Goal: Transaction & Acquisition: Purchase product/service

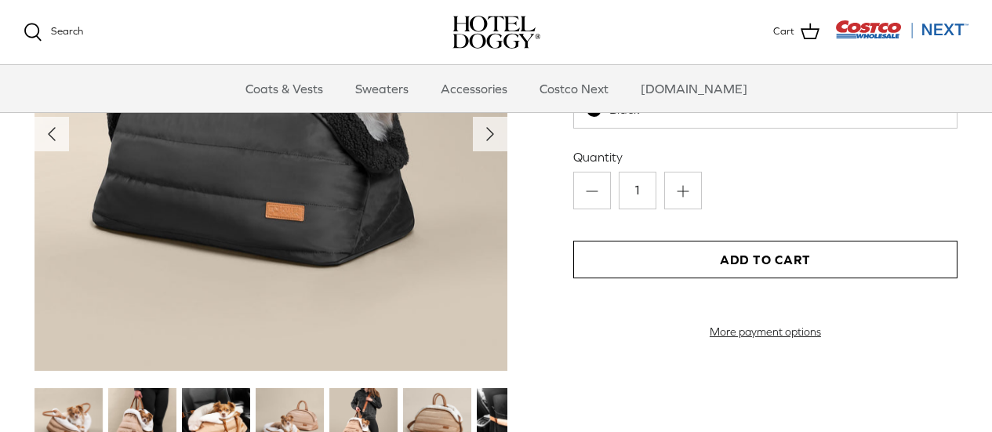
scroll to position [1623, 0]
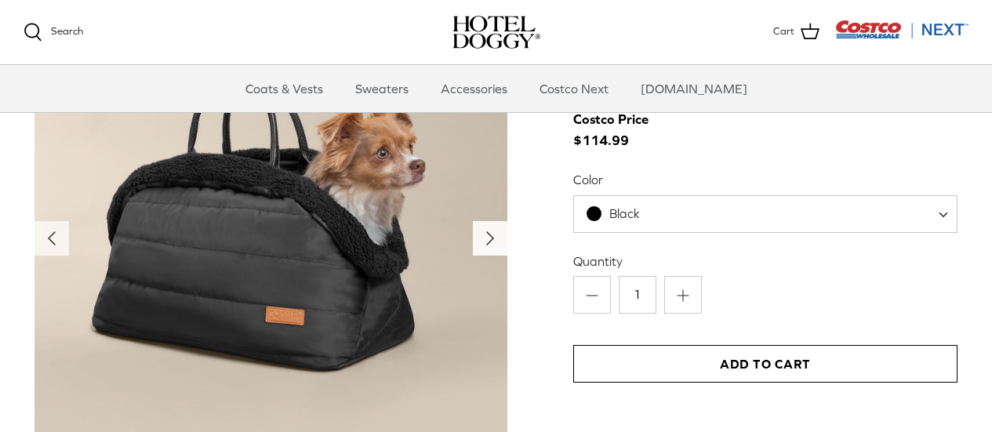
click at [489, 232] on icon "Right" at bounding box center [490, 238] width 25 height 25
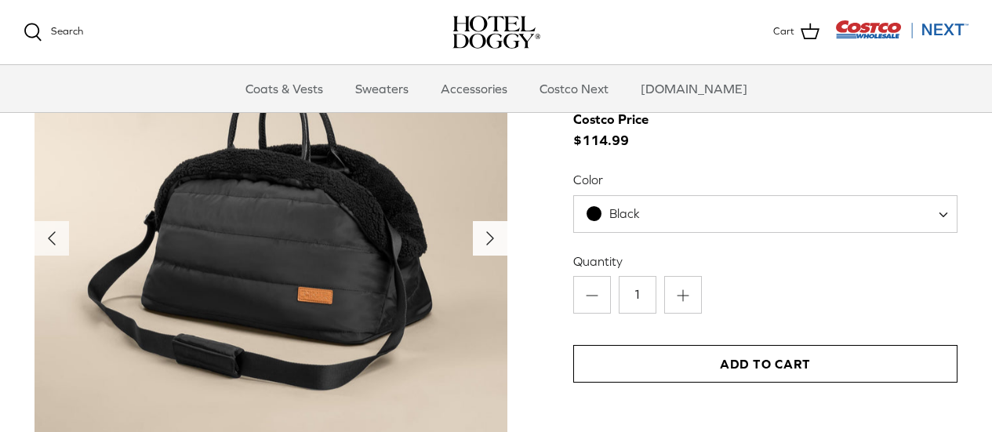
click at [489, 234] on icon "Right" at bounding box center [490, 238] width 25 height 25
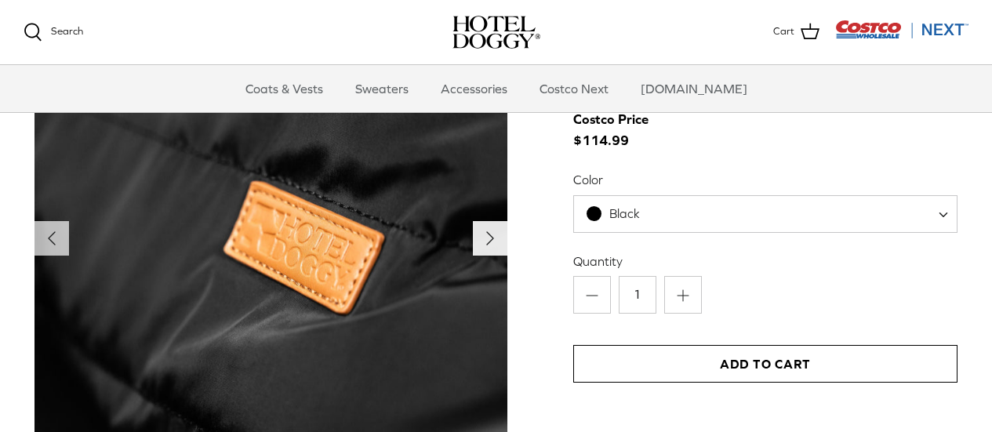
click at [492, 234] on icon "Right" at bounding box center [490, 238] width 25 height 25
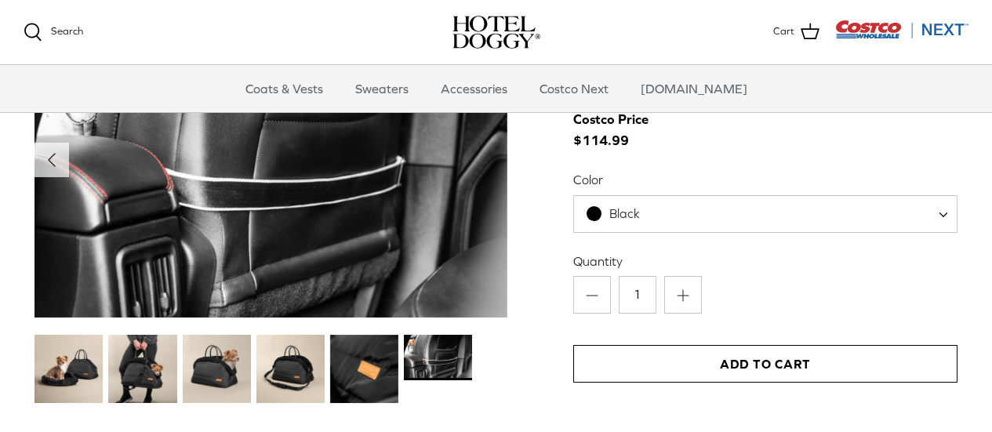
click at [383, 369] on img at bounding box center [364, 369] width 68 height 68
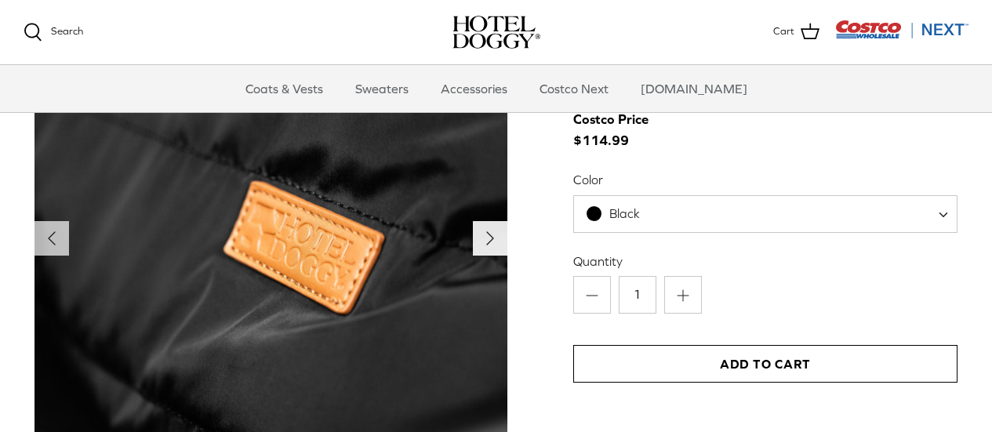
click at [499, 238] on icon "Right" at bounding box center [490, 238] width 25 height 25
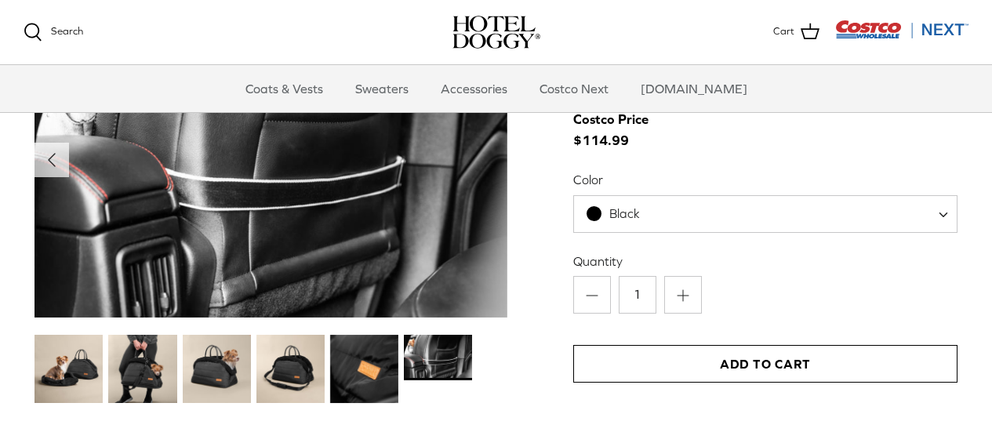
click at [446, 353] on img at bounding box center [438, 357] width 68 height 45
click at [300, 369] on img at bounding box center [290, 369] width 68 height 68
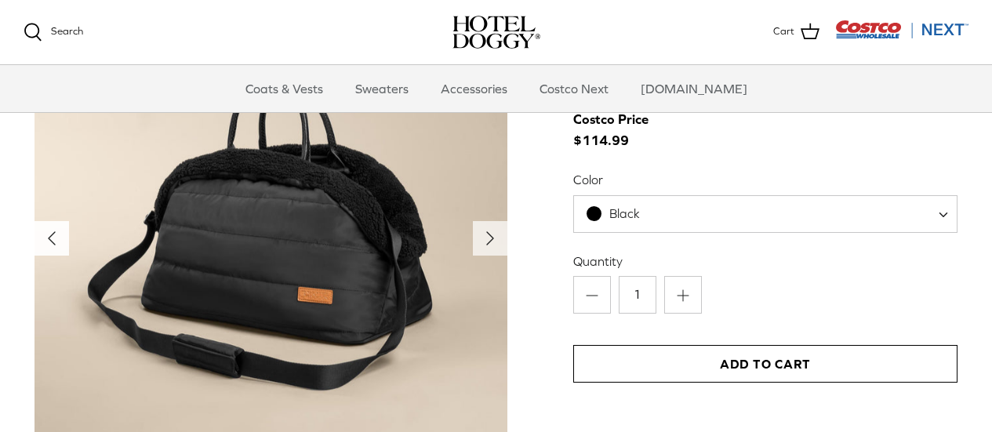
click at [52, 236] on polyline "Previous" at bounding box center [52, 238] width 6 height 13
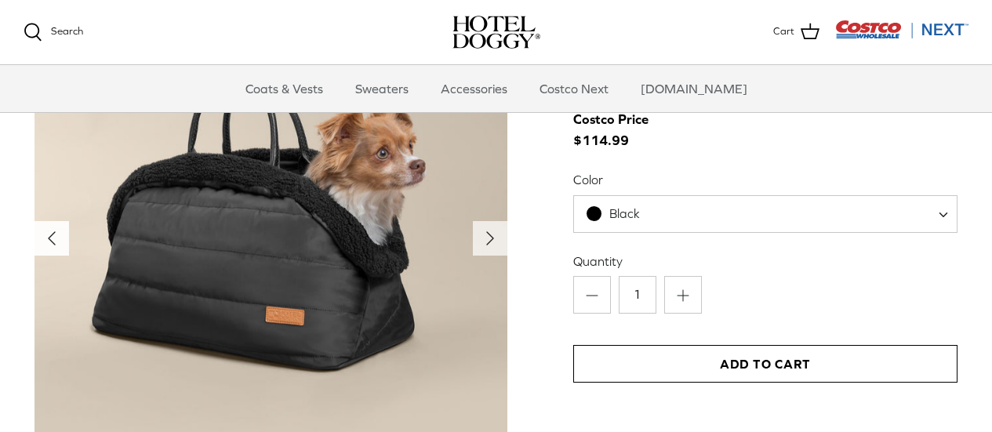
click at [51, 236] on polyline "Previous" at bounding box center [52, 238] width 6 height 13
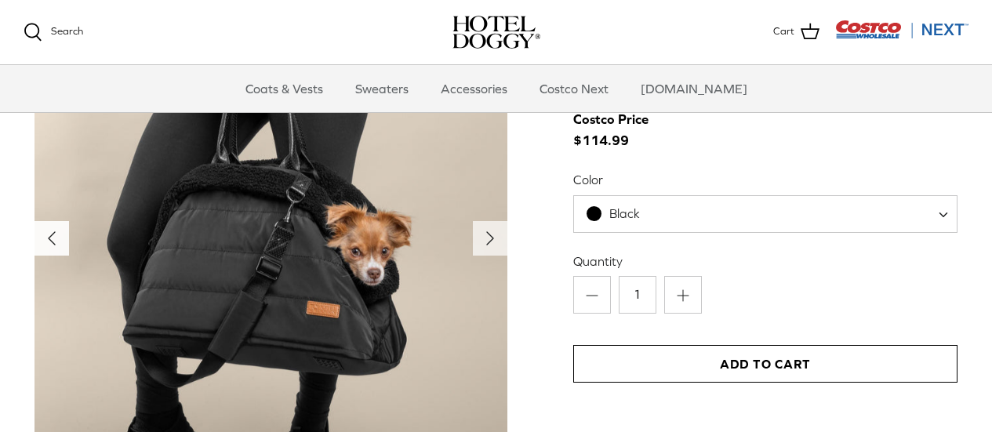
click at [51, 236] on polyline "Previous" at bounding box center [52, 238] width 6 height 13
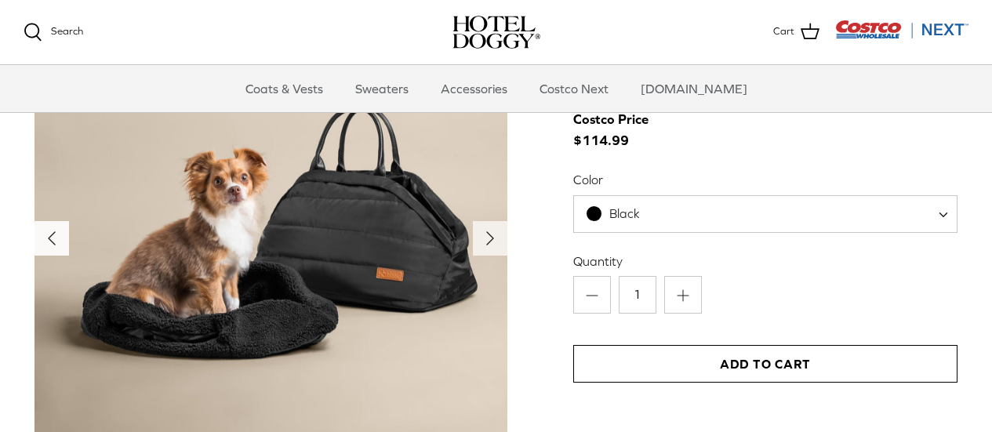
click at [51, 236] on polyline "Previous" at bounding box center [52, 238] width 6 height 13
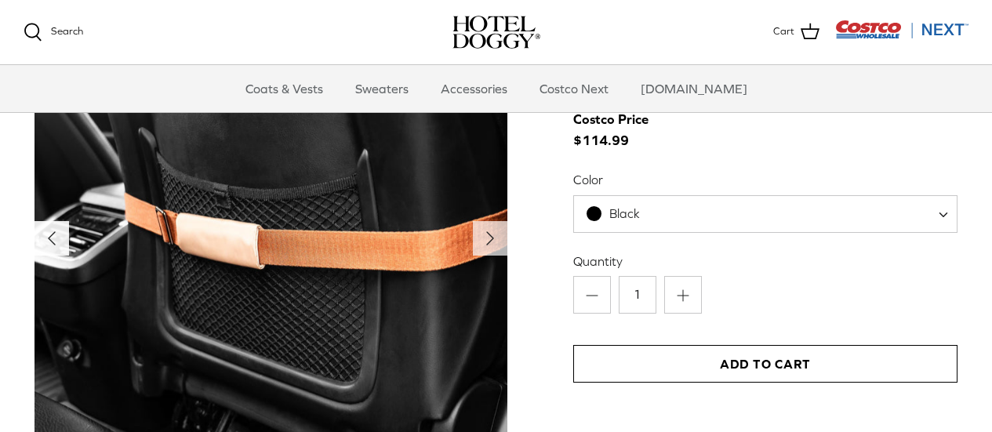
click at [51, 236] on polyline "Previous" at bounding box center [52, 238] width 6 height 13
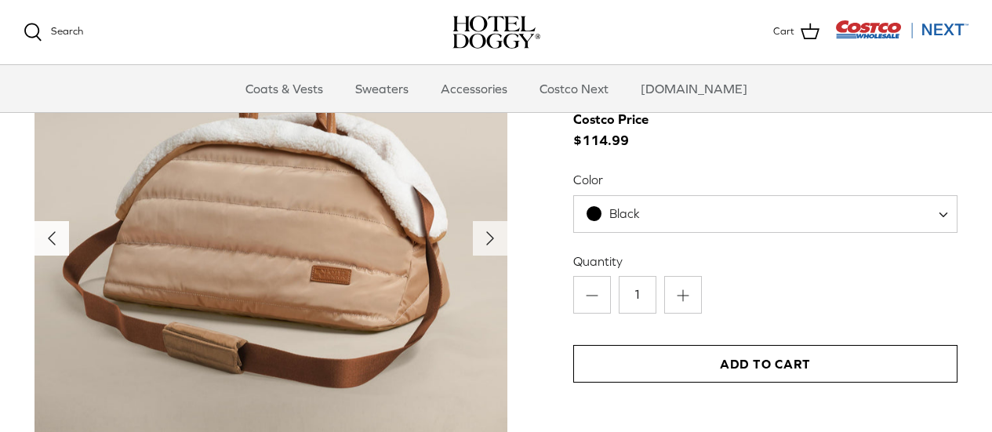
click at [51, 236] on polyline "Previous" at bounding box center [52, 238] width 6 height 13
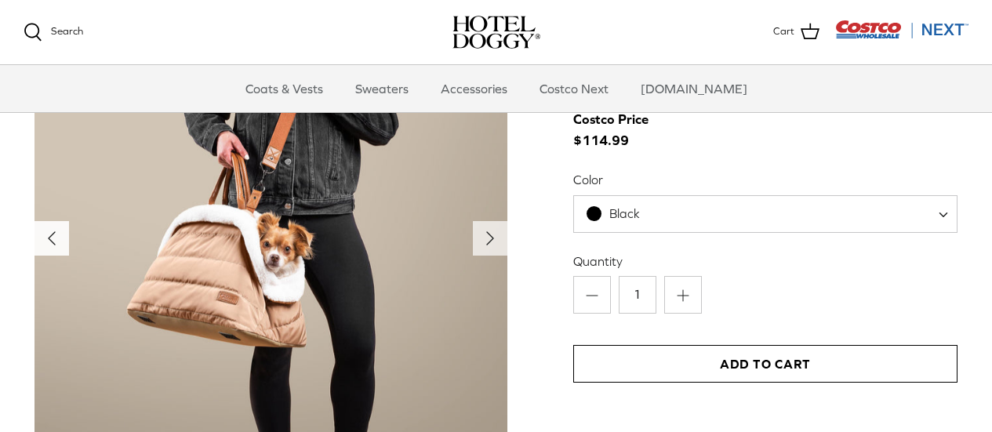
click at [51, 236] on polyline "Previous" at bounding box center [52, 238] width 6 height 13
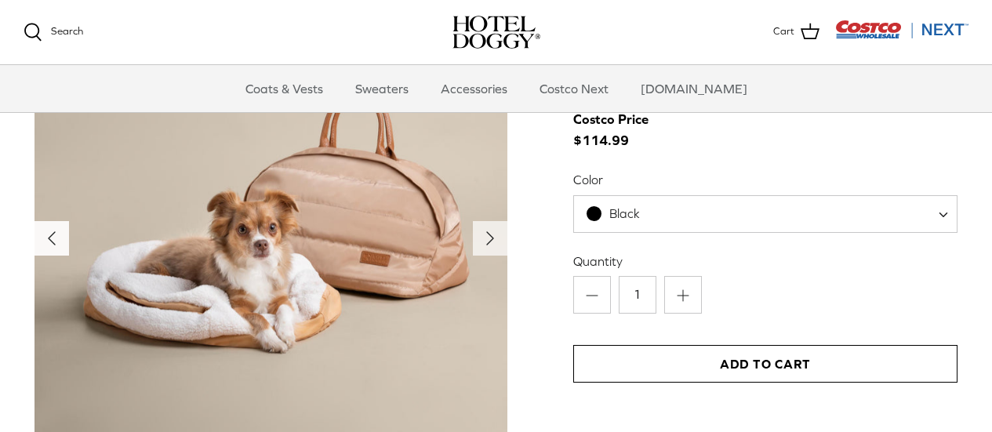
click at [50, 236] on icon "Left" at bounding box center [51, 238] width 25 height 25
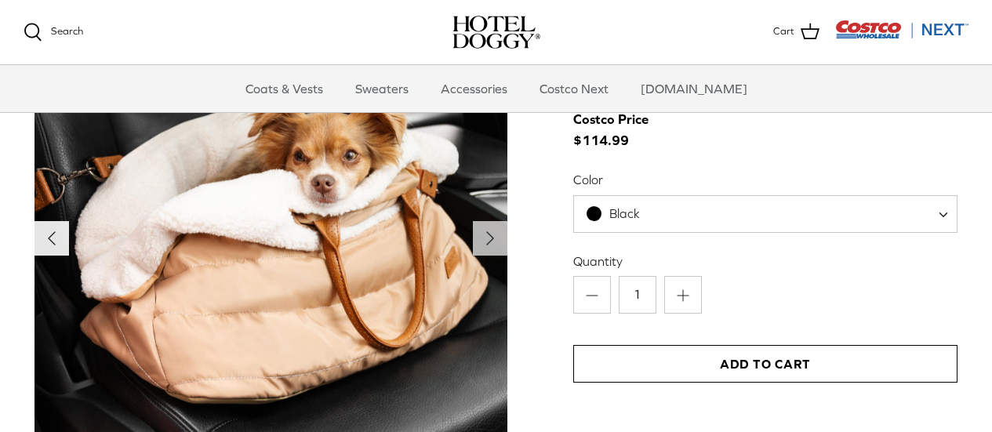
click at [50, 236] on icon "Left" at bounding box center [51, 238] width 25 height 25
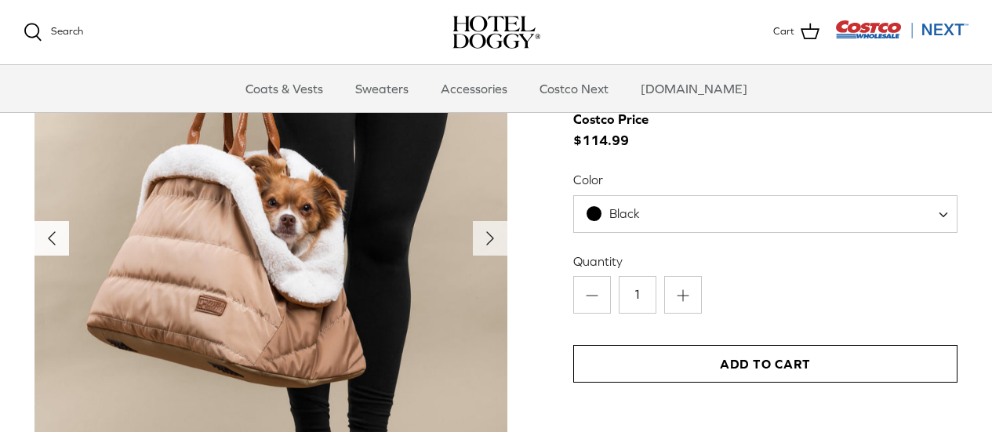
click at [50, 236] on icon "Left" at bounding box center [51, 238] width 25 height 25
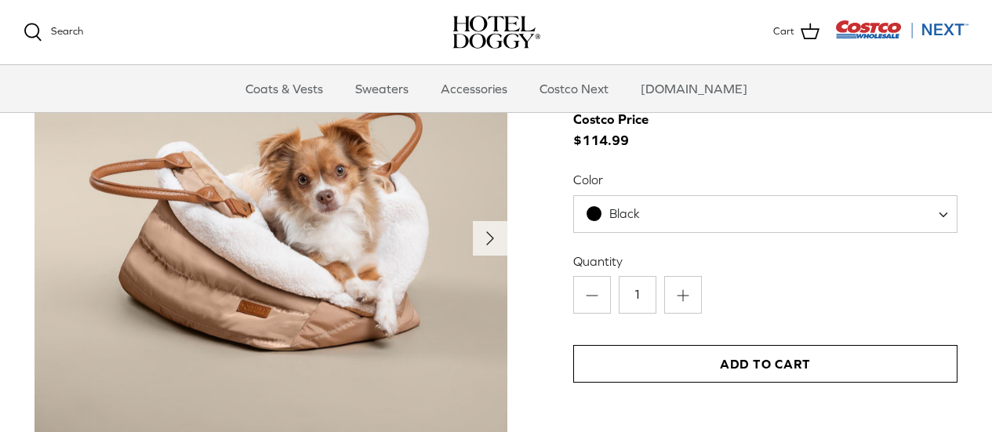
click at [50, 236] on img at bounding box center [271, 238] width 473 height 473
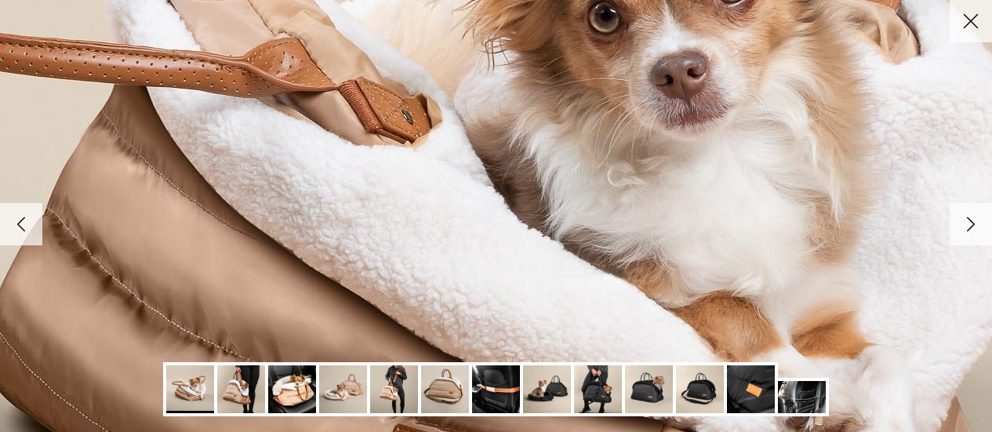
click at [50, 236] on img at bounding box center [496, 216] width 1606 height 1606
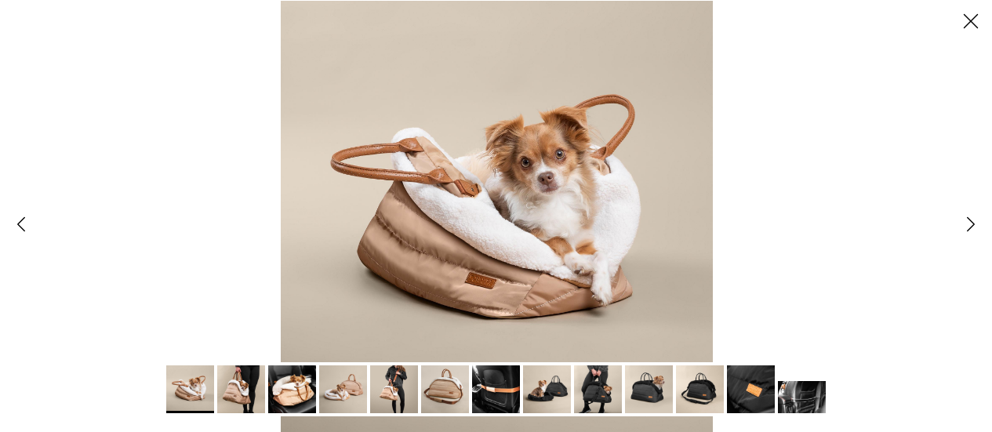
click at [975, 22] on icon "Close" at bounding box center [970, 21] width 27 height 27
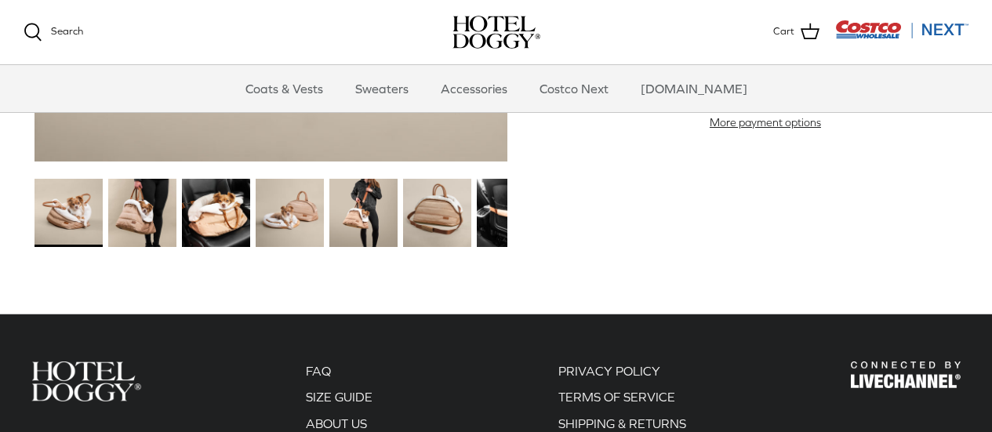
scroll to position [2146, 0]
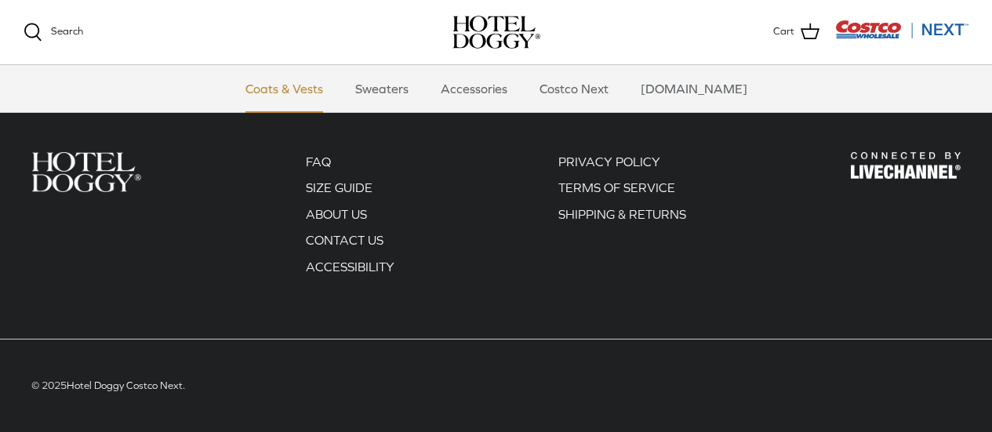
click at [305, 93] on link "Coats & Vests" at bounding box center [284, 88] width 106 height 47
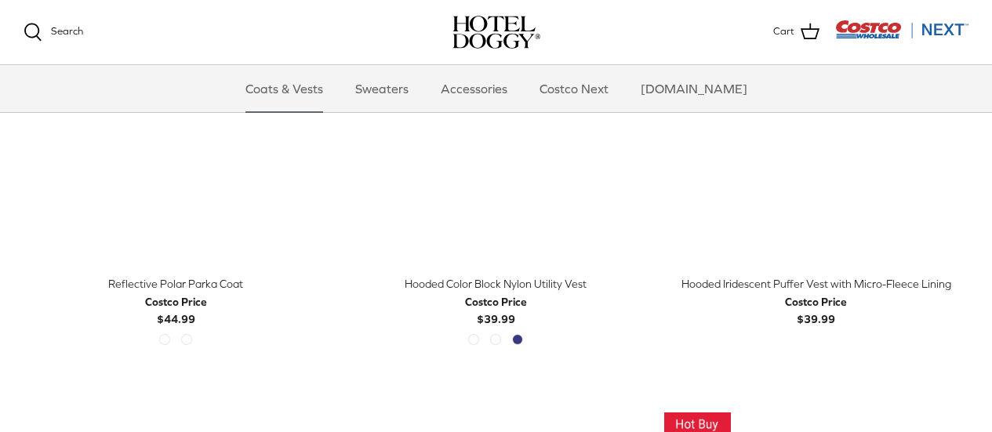
scroll to position [1255, 0]
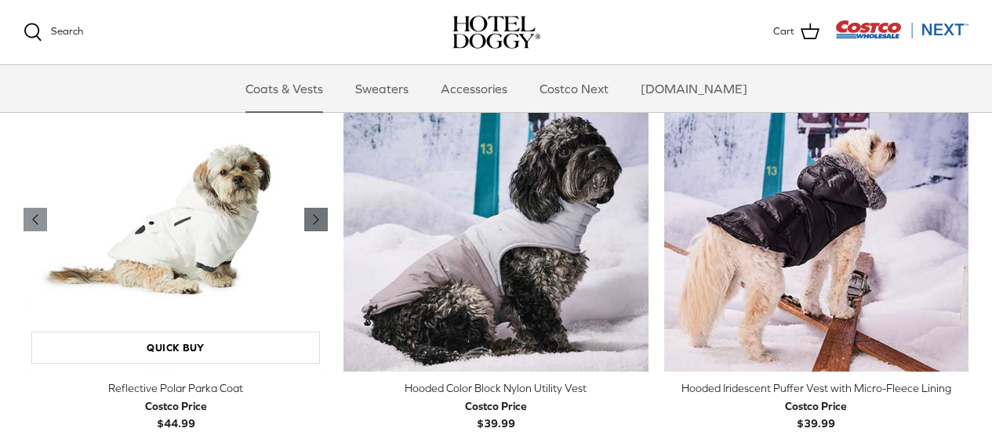
click at [314, 211] on icon "Right" at bounding box center [316, 219] width 19 height 19
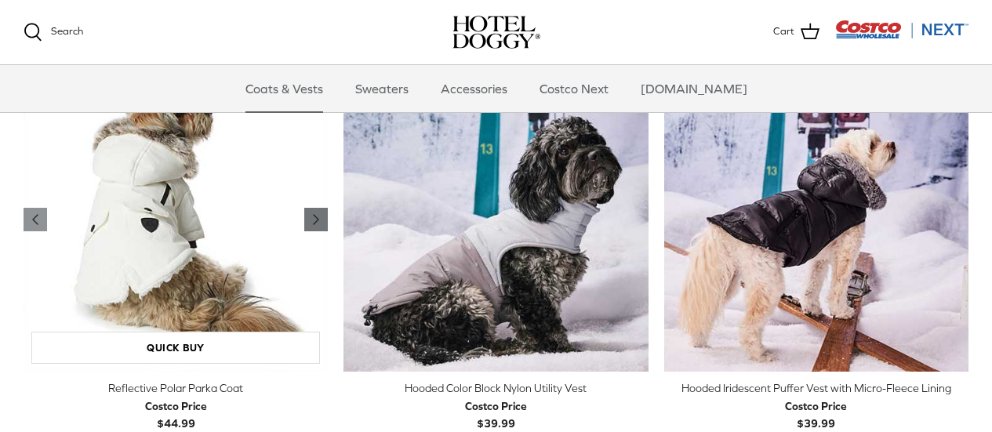
click at [314, 211] on icon "Right" at bounding box center [316, 219] width 19 height 19
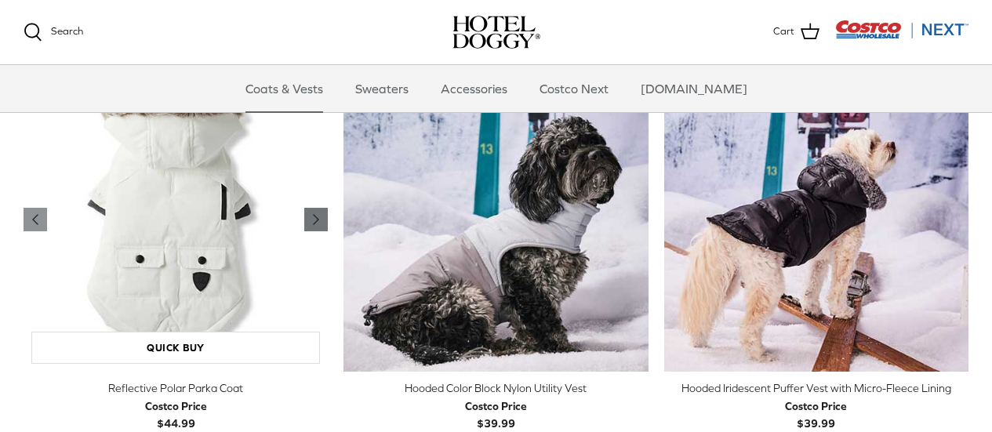
click at [314, 211] on icon "Right" at bounding box center [316, 219] width 19 height 19
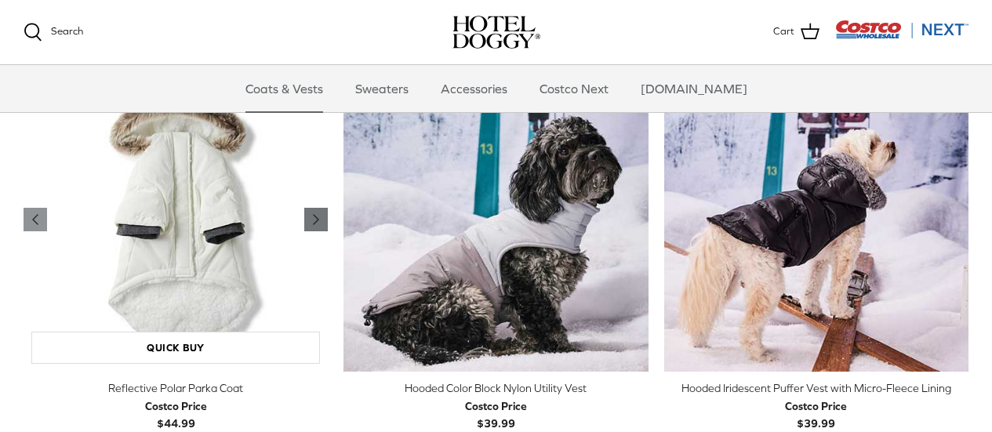
click at [314, 211] on icon "Right" at bounding box center [316, 219] width 19 height 19
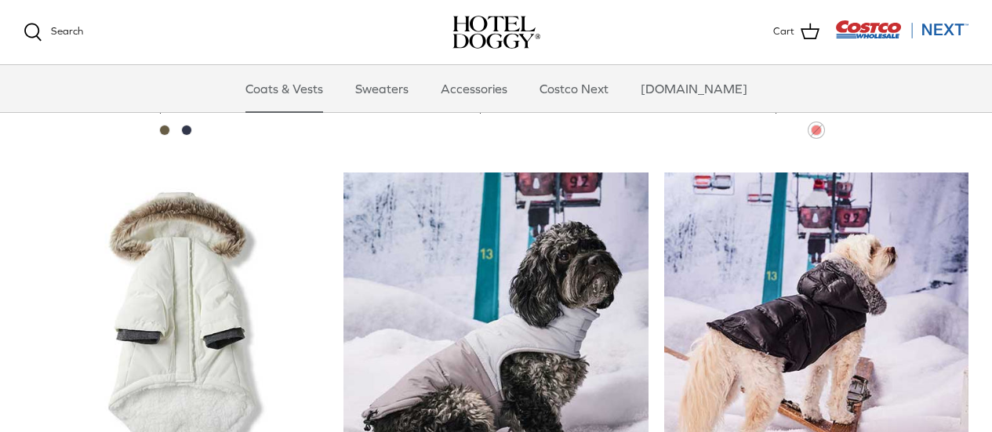
scroll to position [1359, 0]
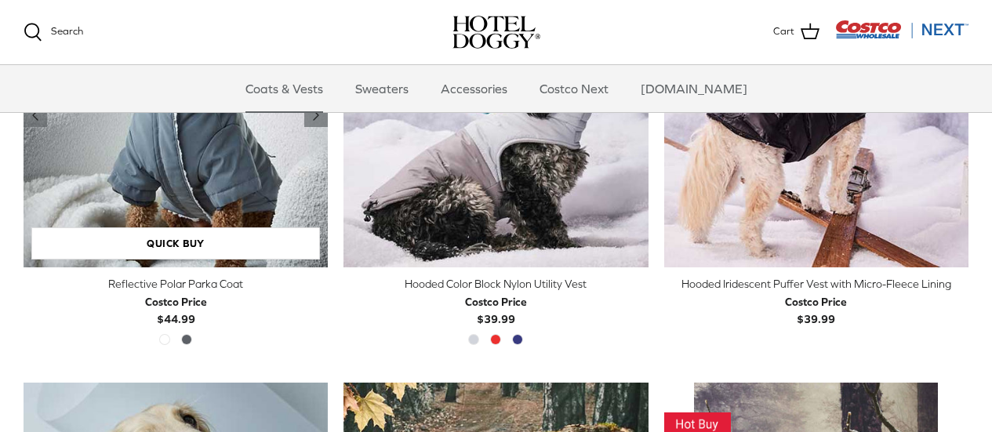
click at [248, 212] on img "Reflective Polar Parka Coat" at bounding box center [176, 115] width 304 height 304
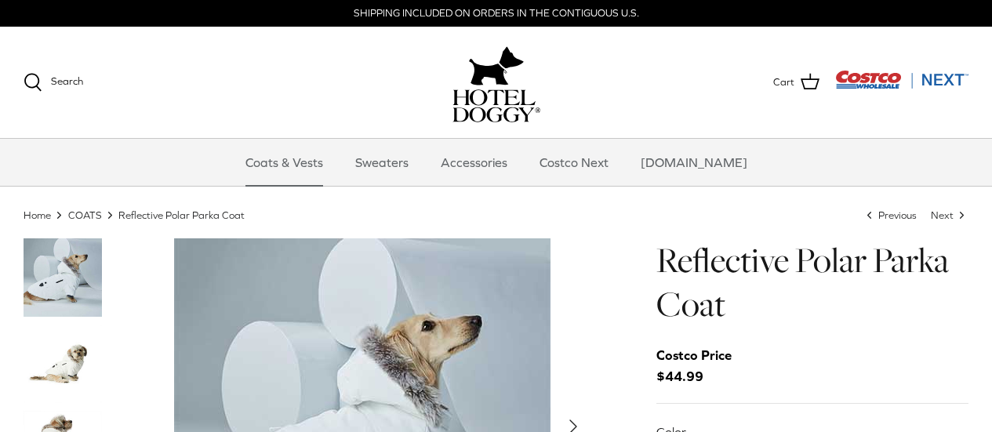
scroll to position [104, 0]
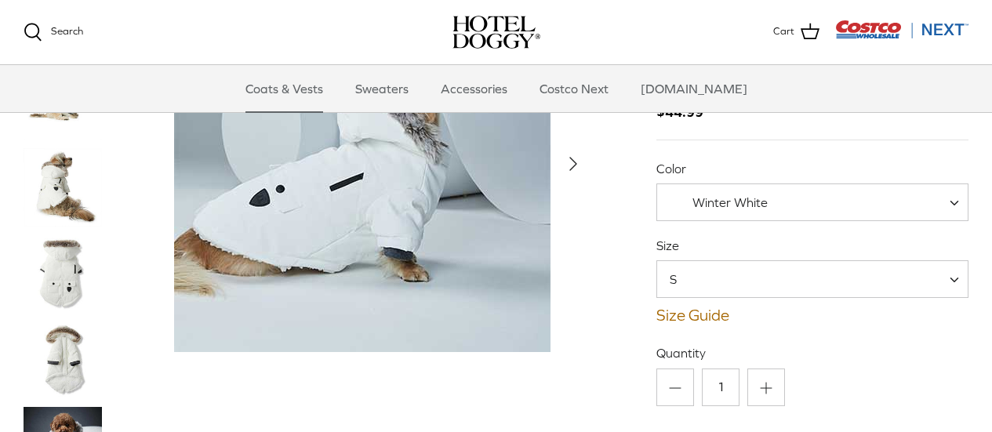
drag, startPoint x: 583, startPoint y: 214, endPoint x: 590, endPoint y: 256, distance: 42.3
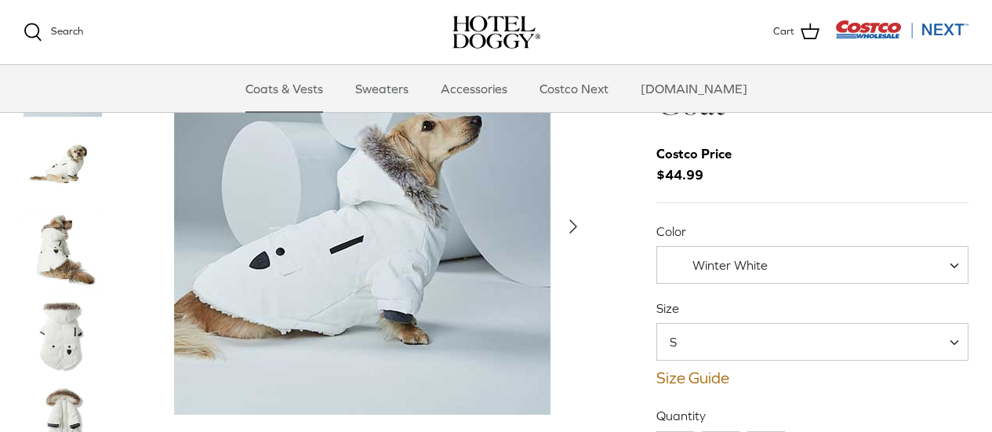
scroll to position [39, 0]
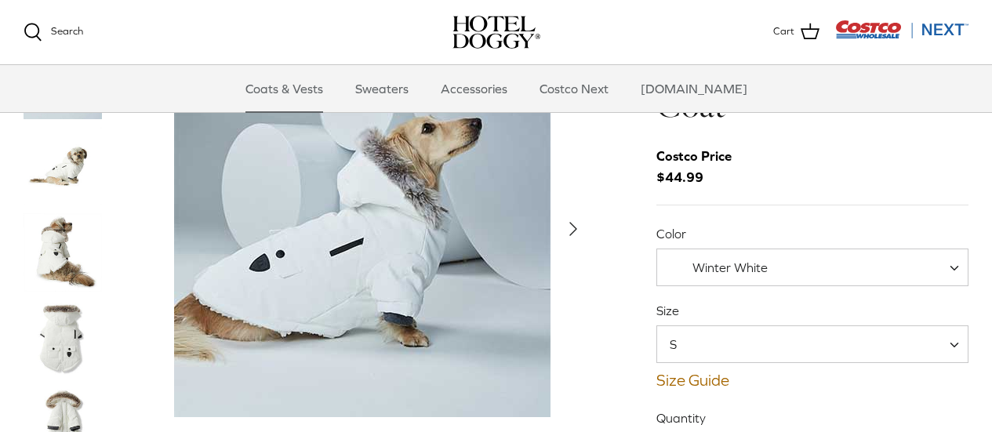
click at [569, 223] on icon "Right" at bounding box center [573, 228] width 25 height 25
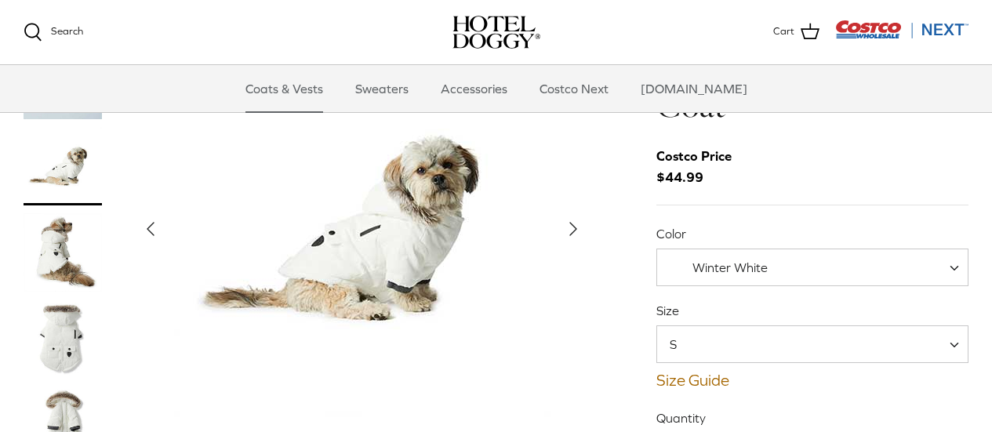
click at [569, 223] on icon "Right" at bounding box center [573, 228] width 25 height 25
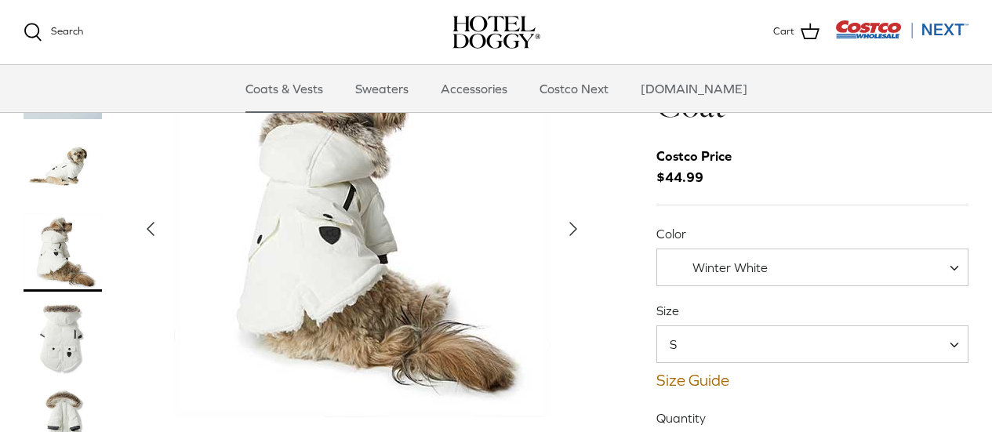
click at [569, 223] on icon "Right" at bounding box center [573, 228] width 25 height 25
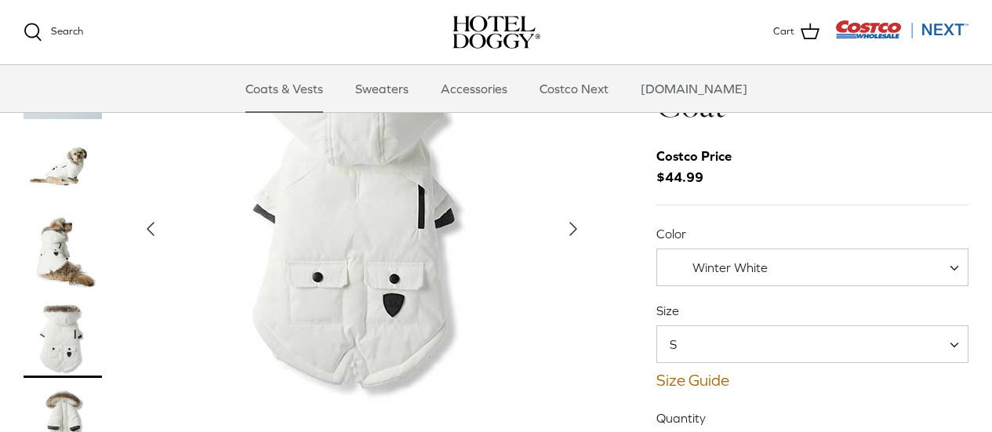
click at [570, 223] on polyline "Next" at bounding box center [573, 229] width 6 height 13
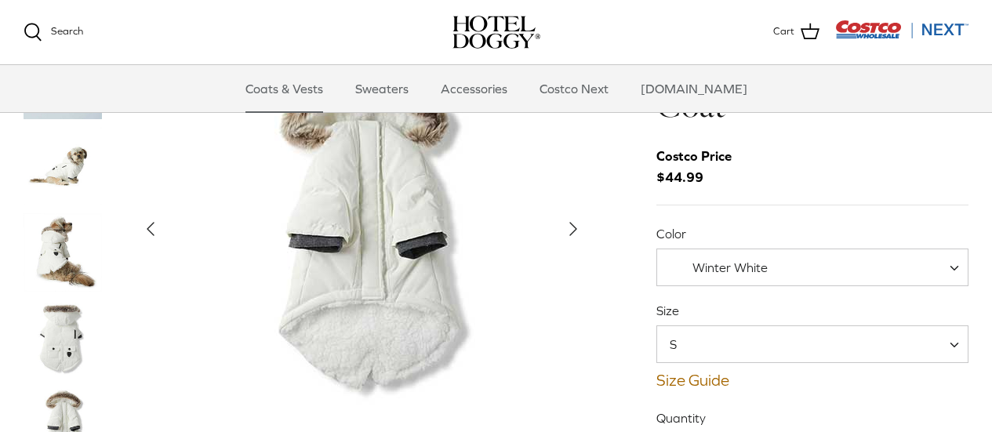
click at [572, 222] on icon "Right" at bounding box center [573, 228] width 25 height 25
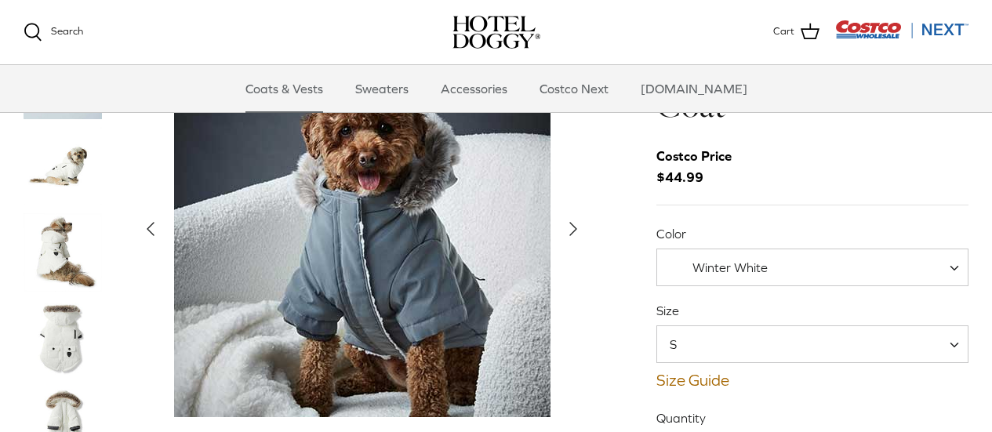
click at [572, 222] on icon "Right" at bounding box center [573, 228] width 25 height 25
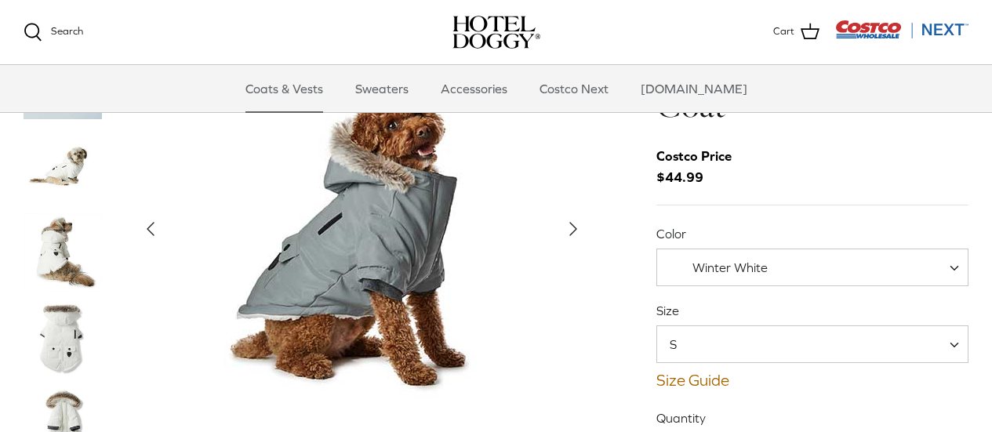
click at [572, 222] on icon "Right" at bounding box center [573, 228] width 25 height 25
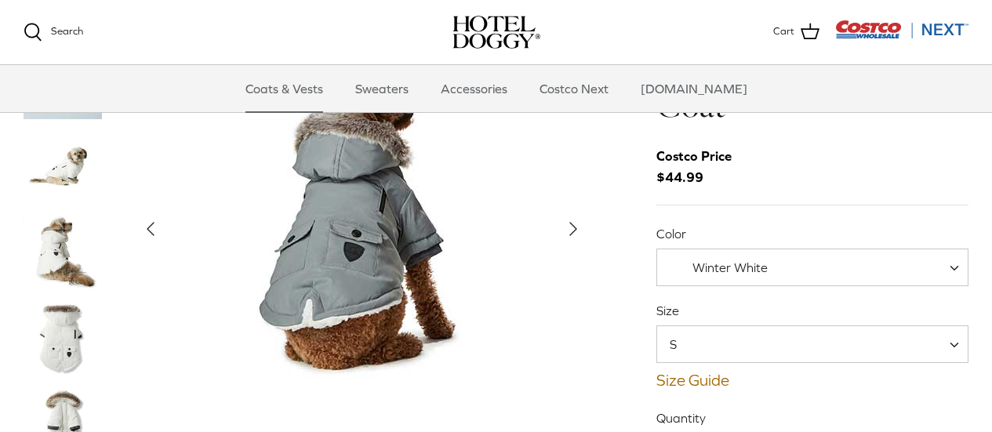
click at [572, 222] on icon "Right" at bounding box center [573, 228] width 25 height 25
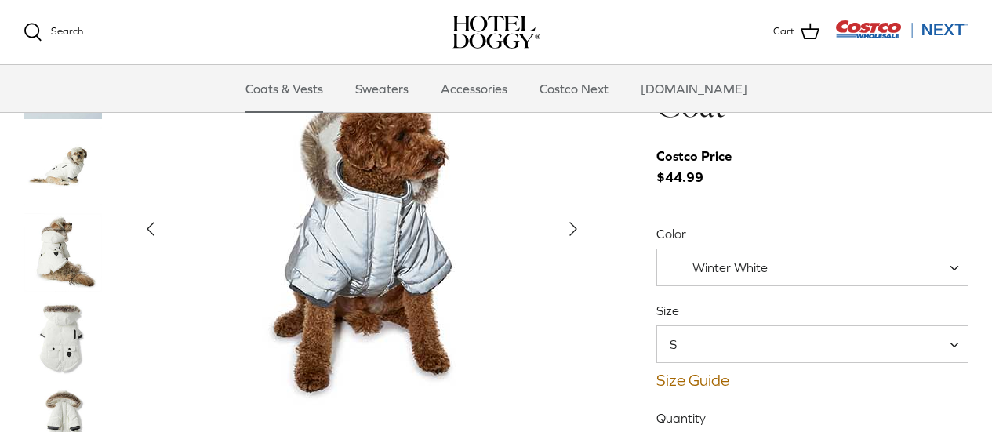
click at [572, 222] on icon "Right" at bounding box center [573, 228] width 25 height 25
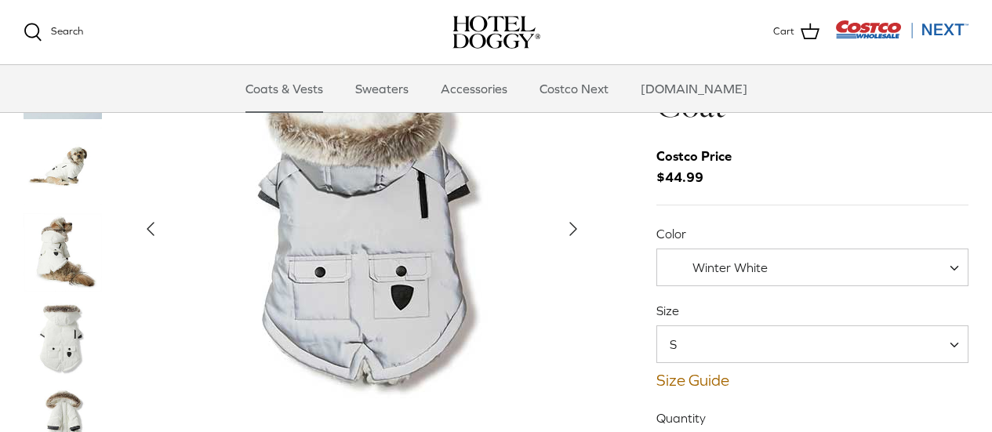
click at [572, 222] on icon "Right" at bounding box center [573, 228] width 25 height 25
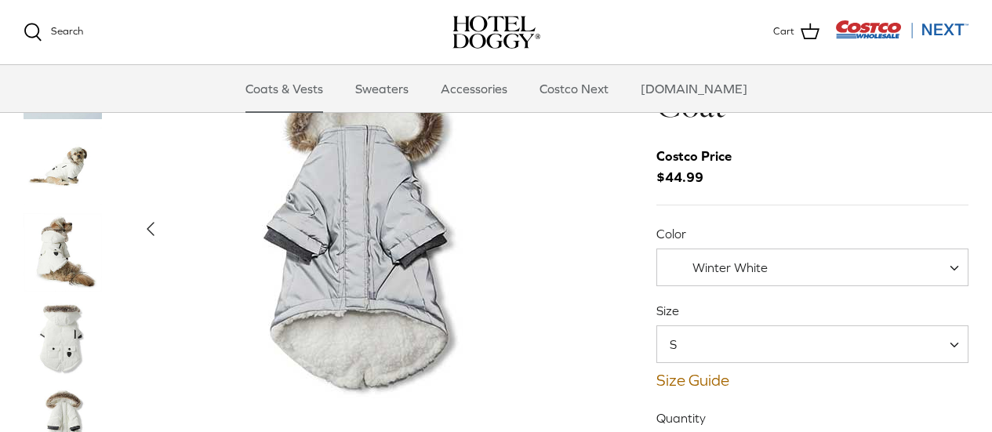
click at [572, 222] on div "Show Gallery" at bounding box center [361, 229] width 457 height 376
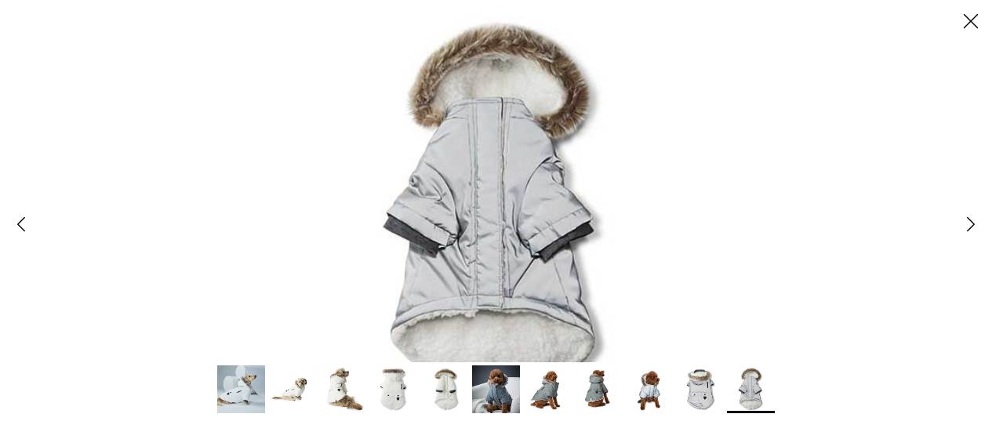
click at [972, 20] on line at bounding box center [970, 21] width 13 height 13
